Goal: Information Seeking & Learning: Find specific fact

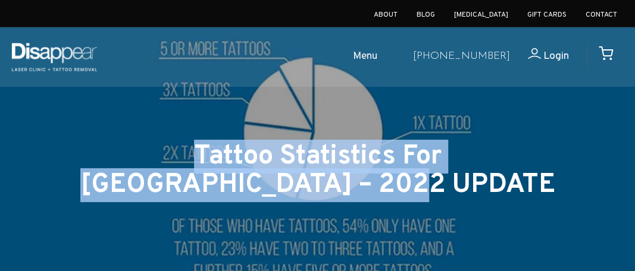
drag, startPoint x: 92, startPoint y: 152, endPoint x: 389, endPoint y: 185, distance: 299.2
click at [389, 185] on h1 "Tattoo Statistics For [GEOGRAPHIC_DATA] – 2022 UPDATE" at bounding box center [317, 171] width 516 height 57
copy h1 "Tattoo Statistics For [GEOGRAPHIC_DATA] – 2022 UPDATE"
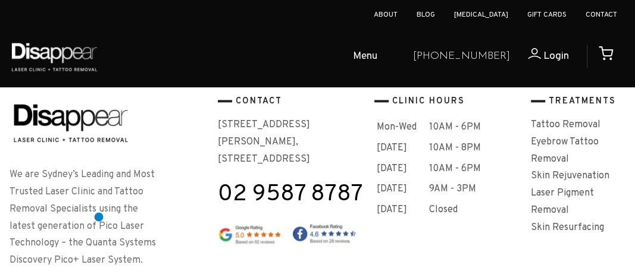
scroll to position [4292, 0]
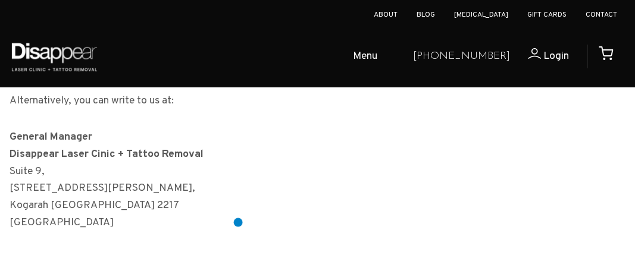
scroll to position [1761, 0]
drag, startPoint x: 10, startPoint y: 155, endPoint x: 203, endPoint y: 158, distance: 193.9
click at [203, 158] on strong "General Manager Disappear Laser Cinic + Tattoo Removal" at bounding box center [107, 145] width 194 height 31
copy strong "Disappear Laser Cinic + Tattoo Removal"
